Goal: Task Accomplishment & Management: Use online tool/utility

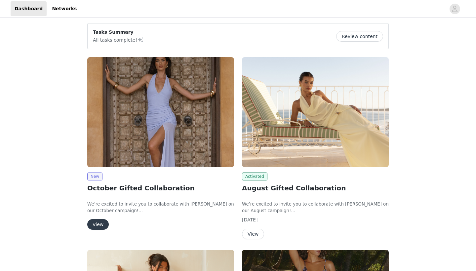
click at [95, 219] on button "View" at bounding box center [97, 224] width 21 height 11
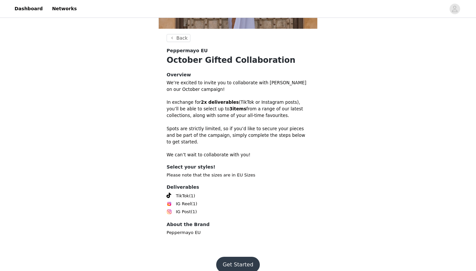
scroll to position [148, 0]
click at [249, 257] on button "Get Started" at bounding box center [238, 265] width 44 height 16
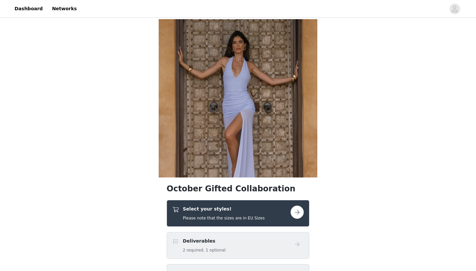
click at [299, 216] on button "button" at bounding box center [296, 211] width 13 height 13
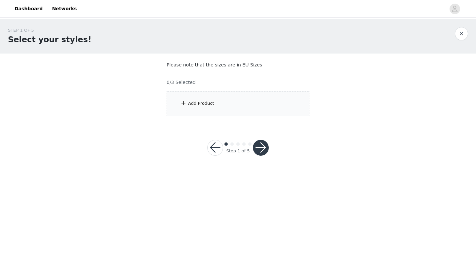
click at [238, 100] on div "Add Product" at bounding box center [237, 103] width 143 height 25
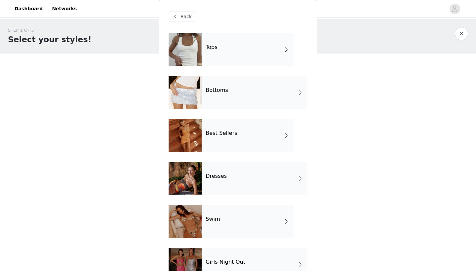
click at [254, 60] on div "Tops" at bounding box center [248, 49] width 92 height 33
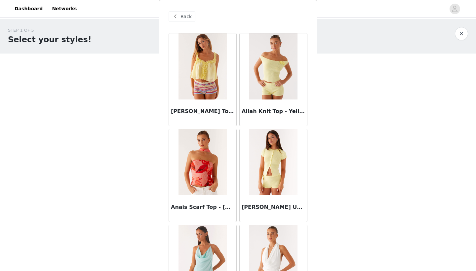
click at [186, 14] on span "Back" at bounding box center [185, 16] width 11 height 7
